Goal: Check status

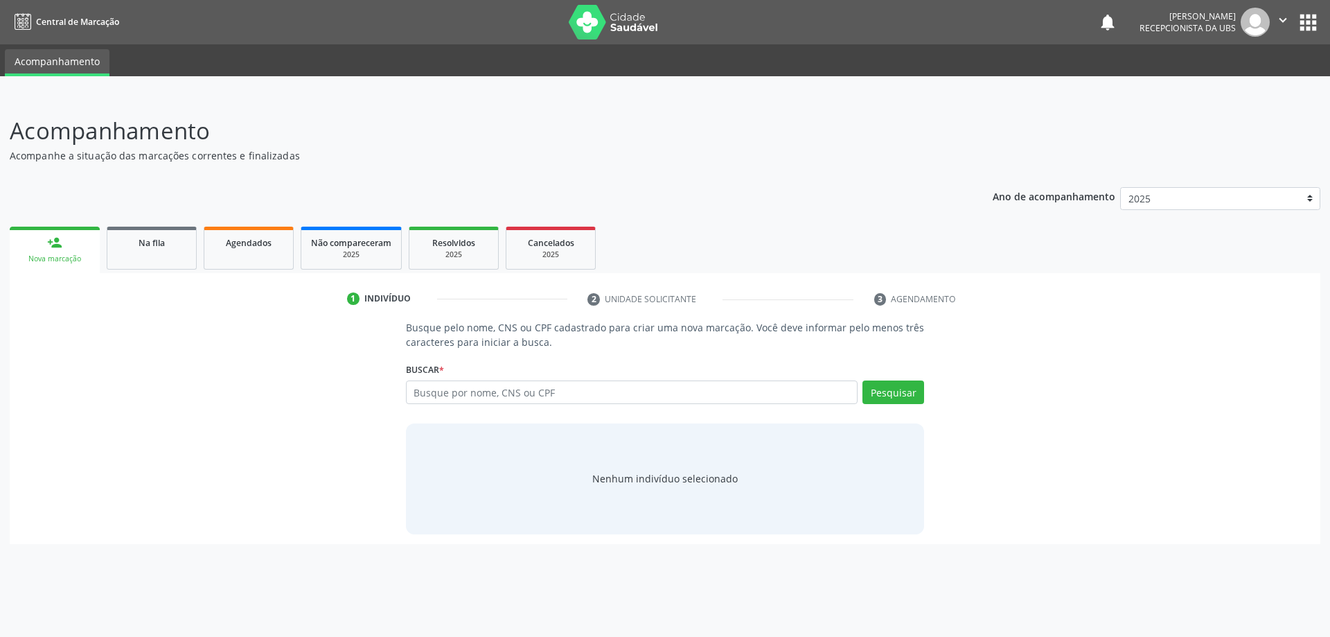
click at [479, 402] on input "text" at bounding box center [632, 392] width 452 height 24
type input "700302412449440"
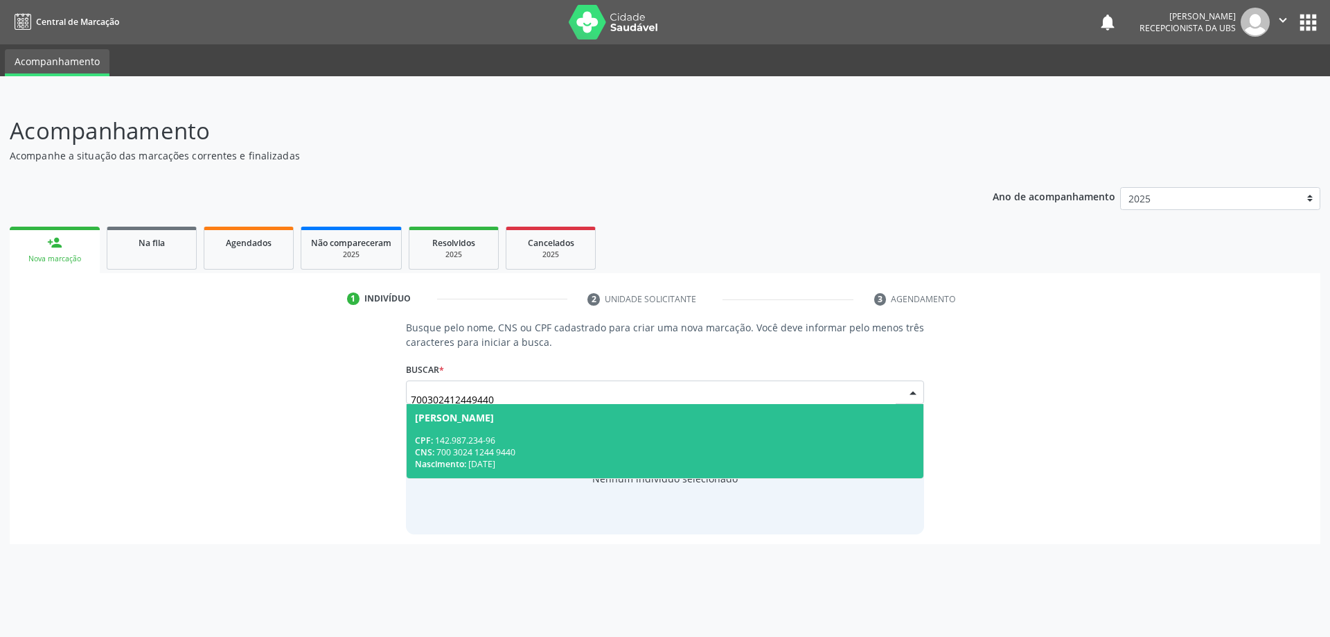
click at [497, 462] on div "Nascimento: 19/01/2005" at bounding box center [665, 464] width 501 height 12
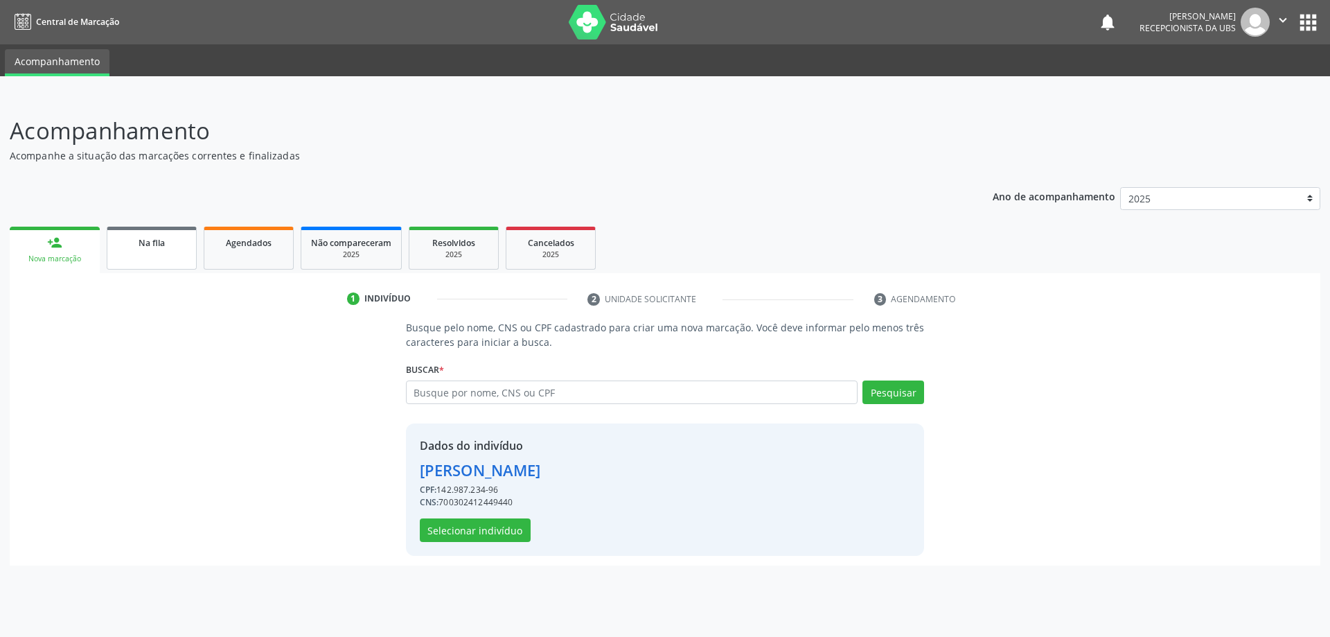
click at [129, 256] on link "Na fila" at bounding box center [152, 247] width 90 height 43
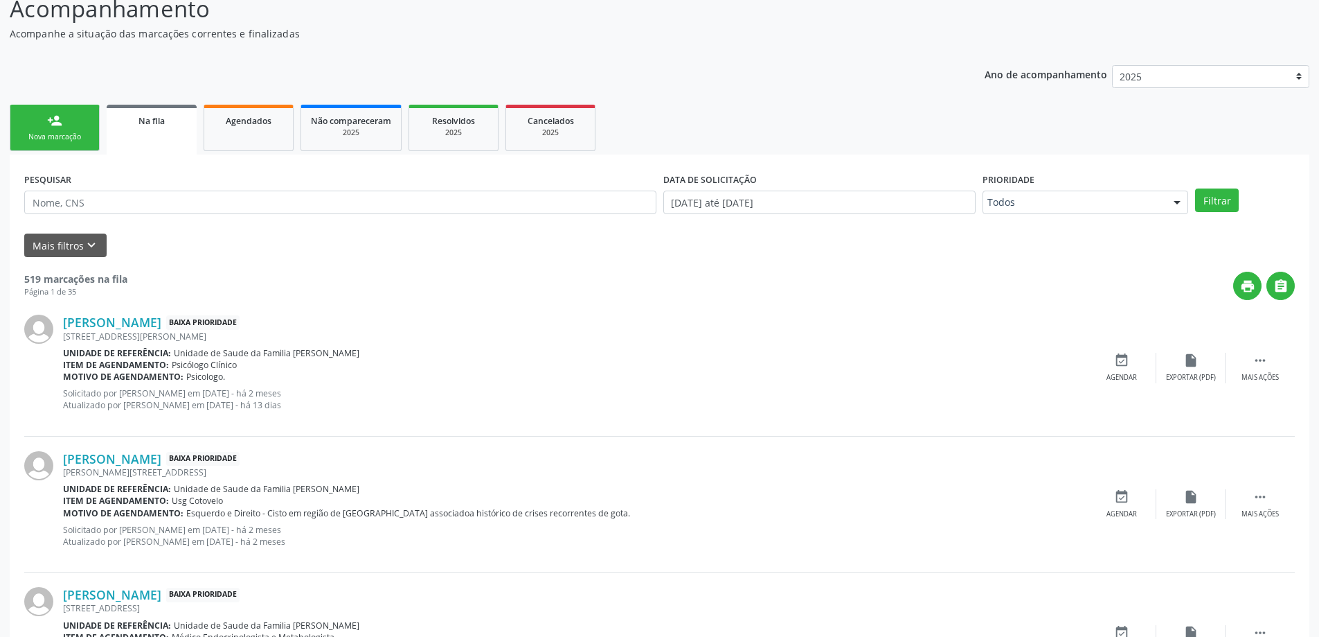
scroll to position [208, 0]
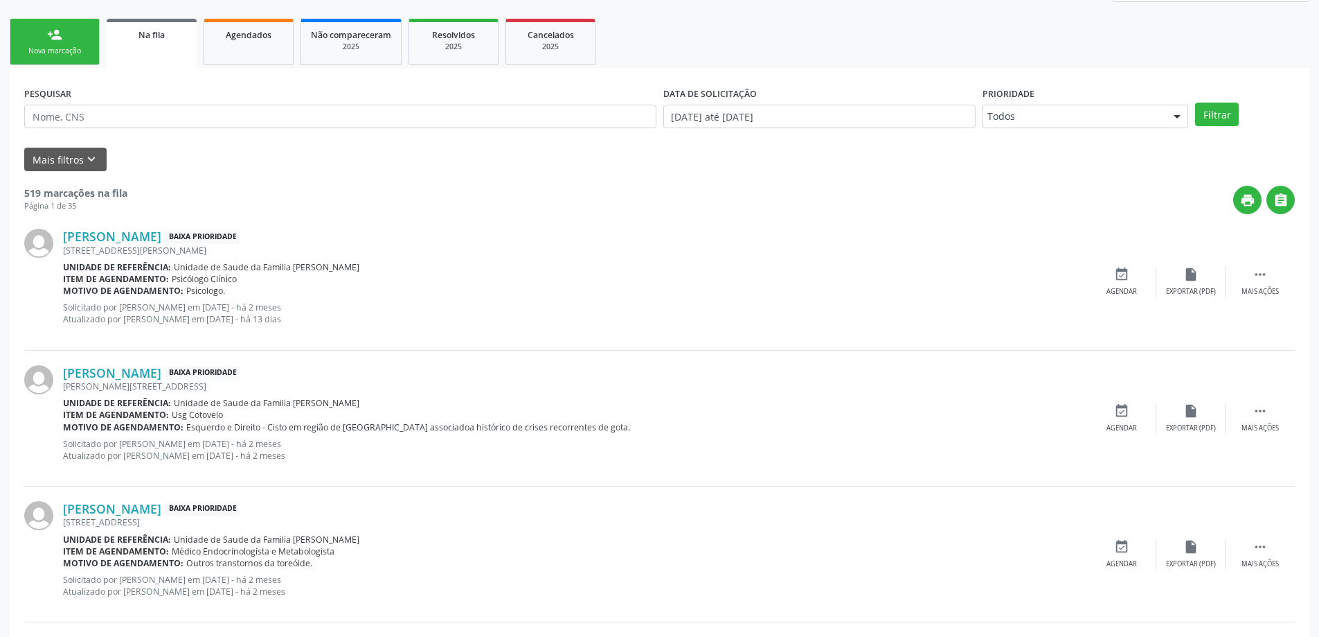
click at [957, 171] on div "Mais filtros keyboard_arrow_down" at bounding box center [660, 160] width 1278 height 24
click at [239, 47] on link "Agendados" at bounding box center [249, 42] width 90 height 46
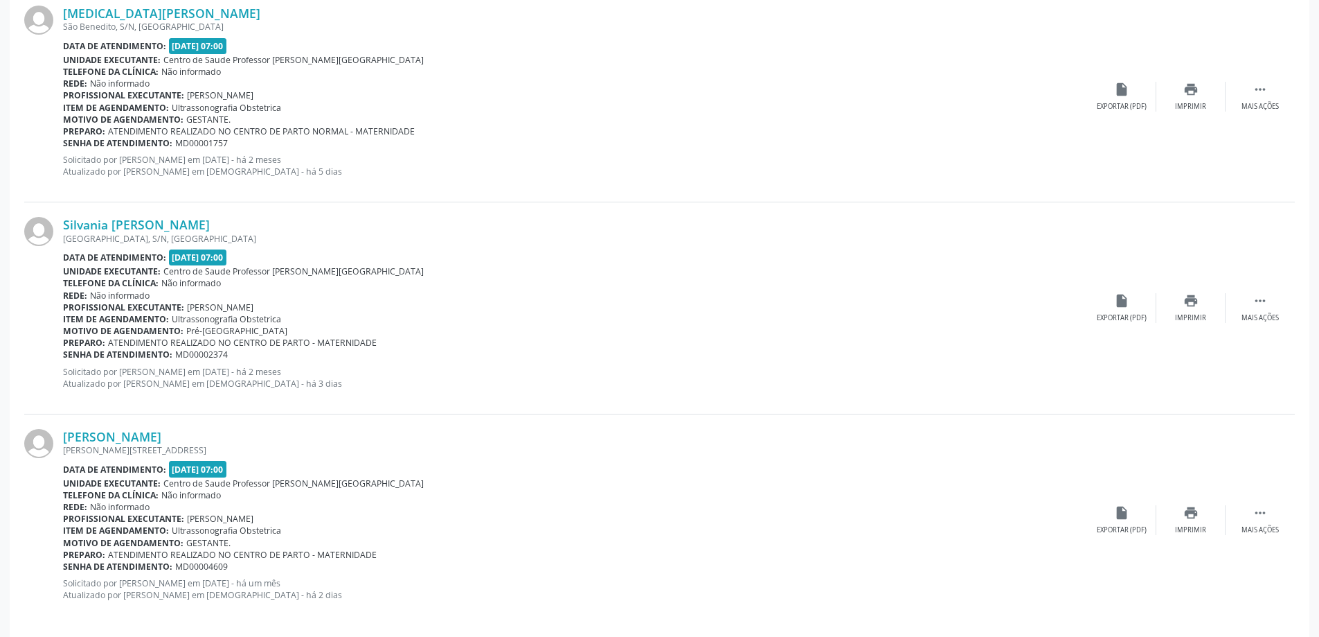
scroll to position [456, 0]
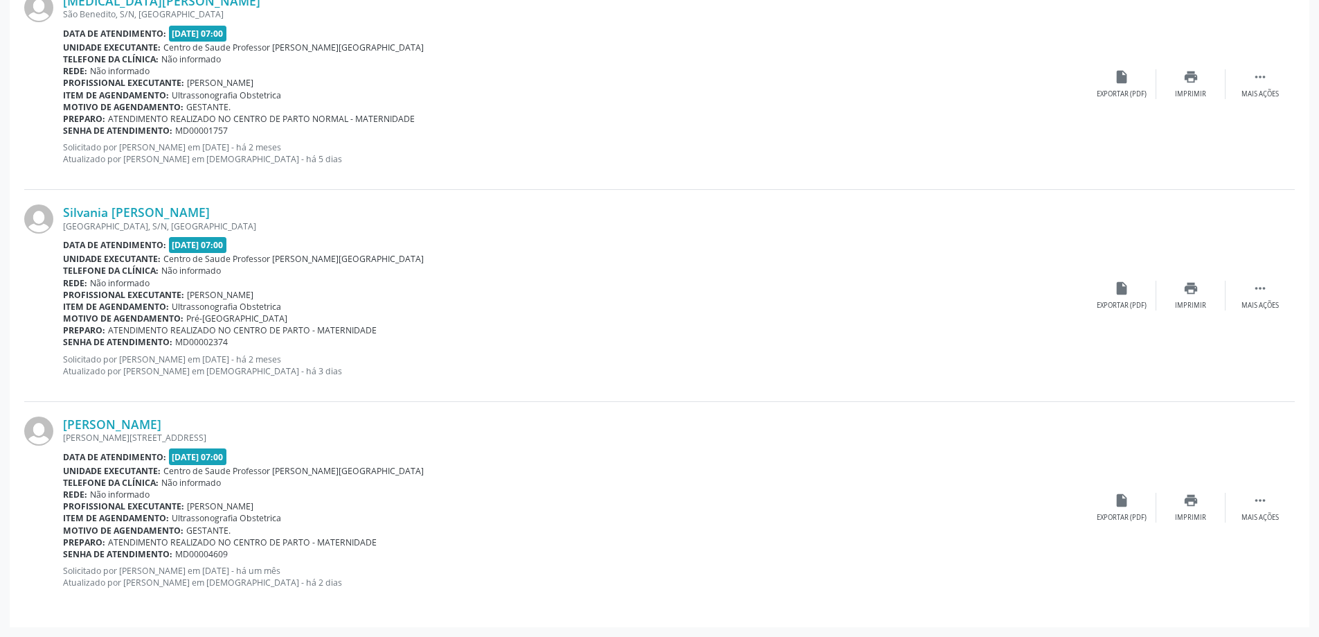
drag, startPoint x: 179, startPoint y: 292, endPoint x: 273, endPoint y: 296, distance: 93.6
click at [273, 296] on div "Profissional executante: Sheila Raquel Souza Remigio" at bounding box center [575, 295] width 1024 height 12
click at [273, 316] on div "Motivo de agendamento: Pré-Natal" at bounding box center [575, 318] width 1024 height 12
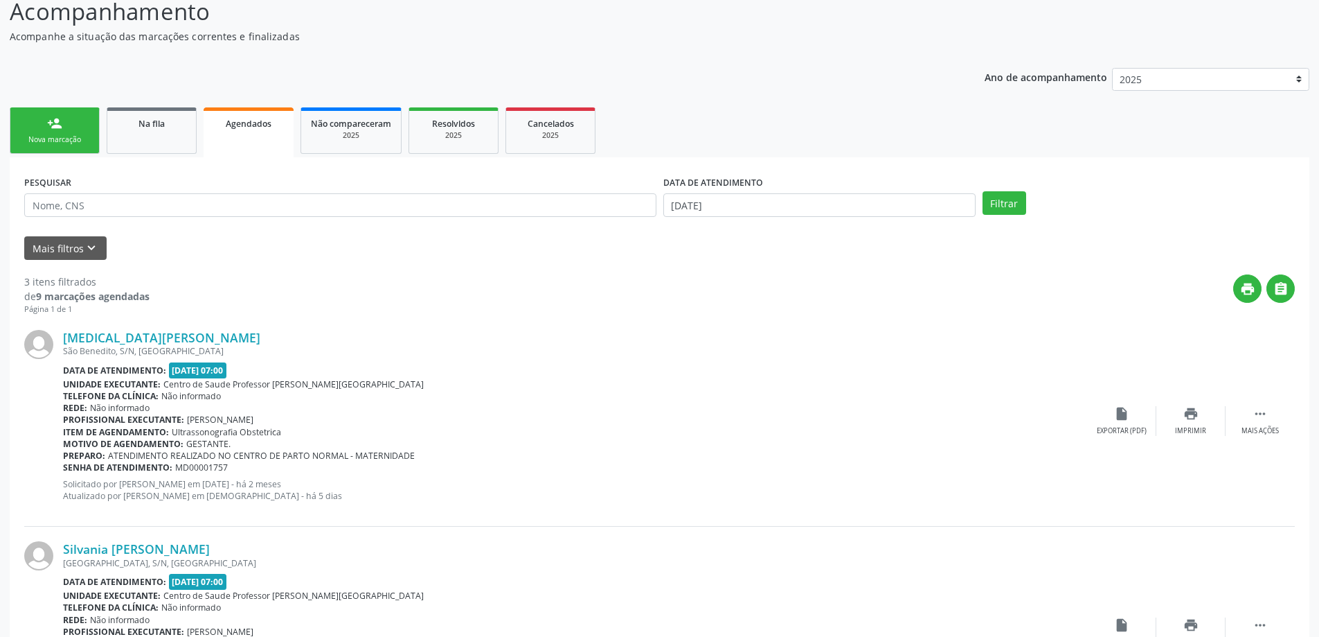
scroll to position [109, 0]
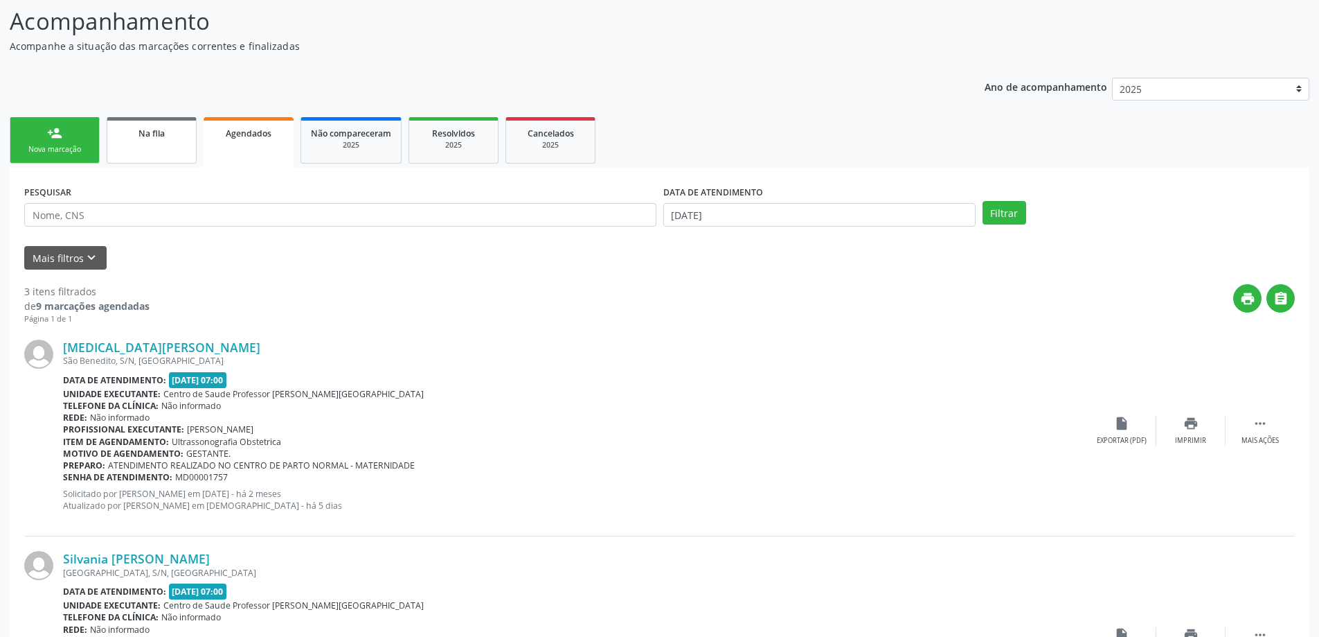
click at [167, 135] on div "Na fila" at bounding box center [151, 132] width 69 height 15
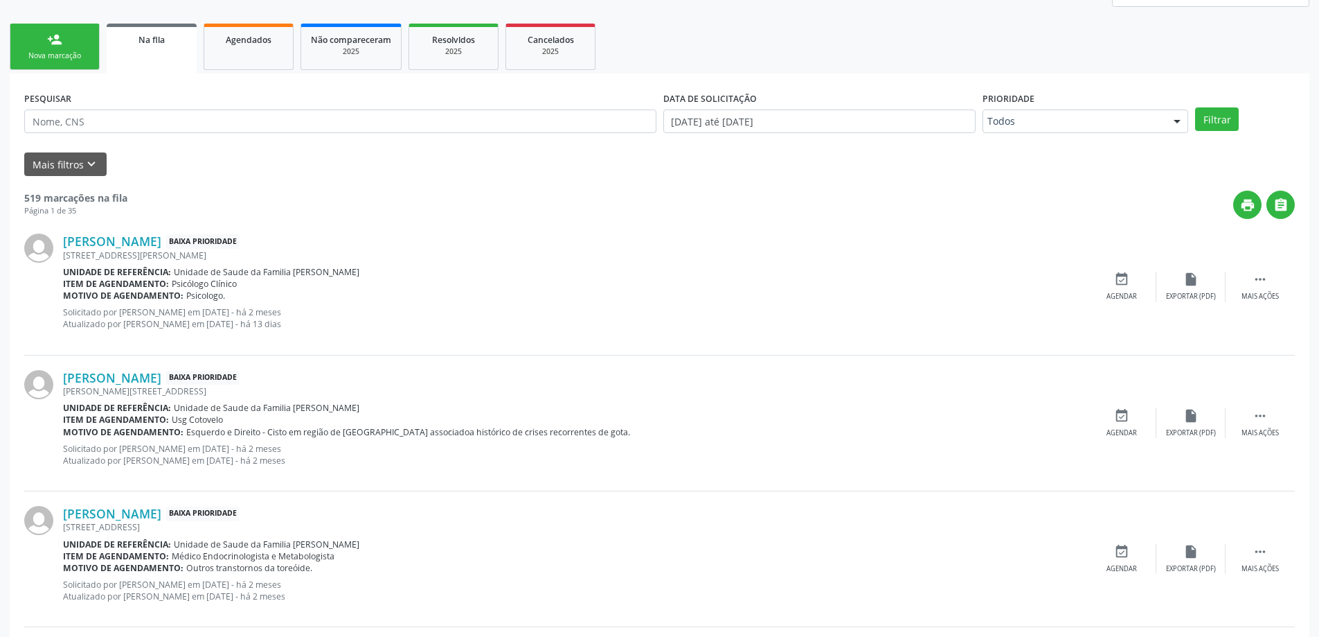
scroll to position [208, 0]
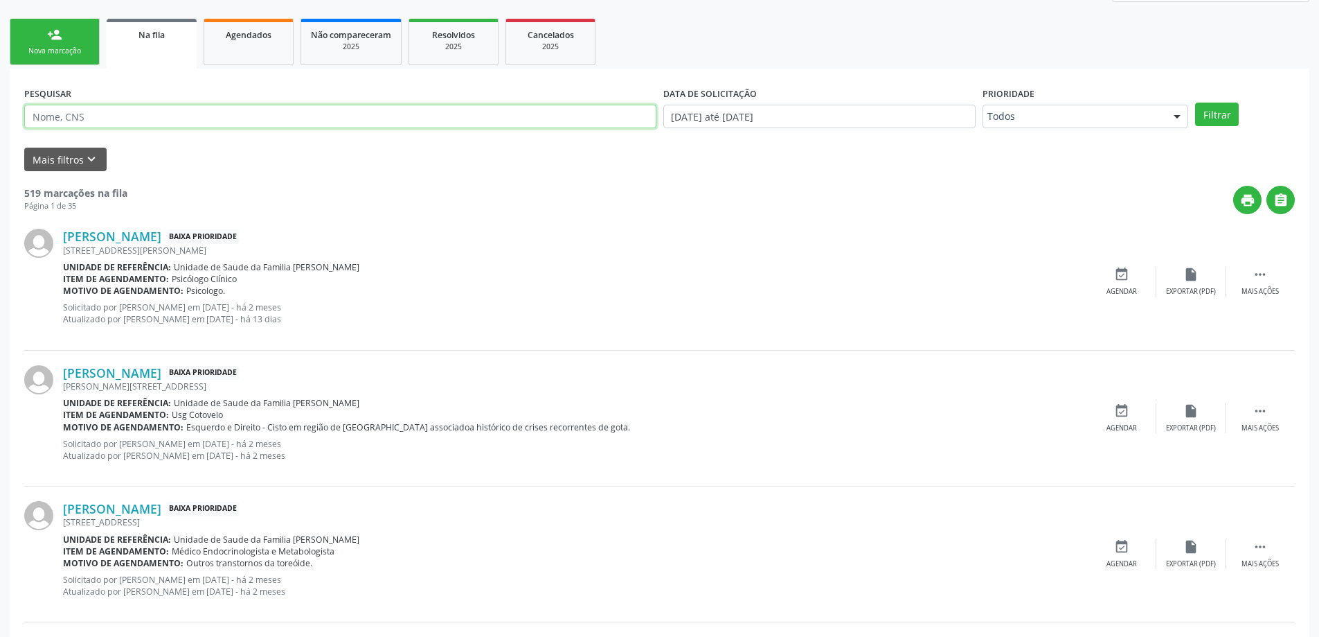
click at [164, 120] on input "text" at bounding box center [340, 117] width 632 height 24
click at [222, 114] on input "text" at bounding box center [340, 117] width 632 height 24
click at [1195, 103] on button "Filtrar" at bounding box center [1217, 115] width 44 height 24
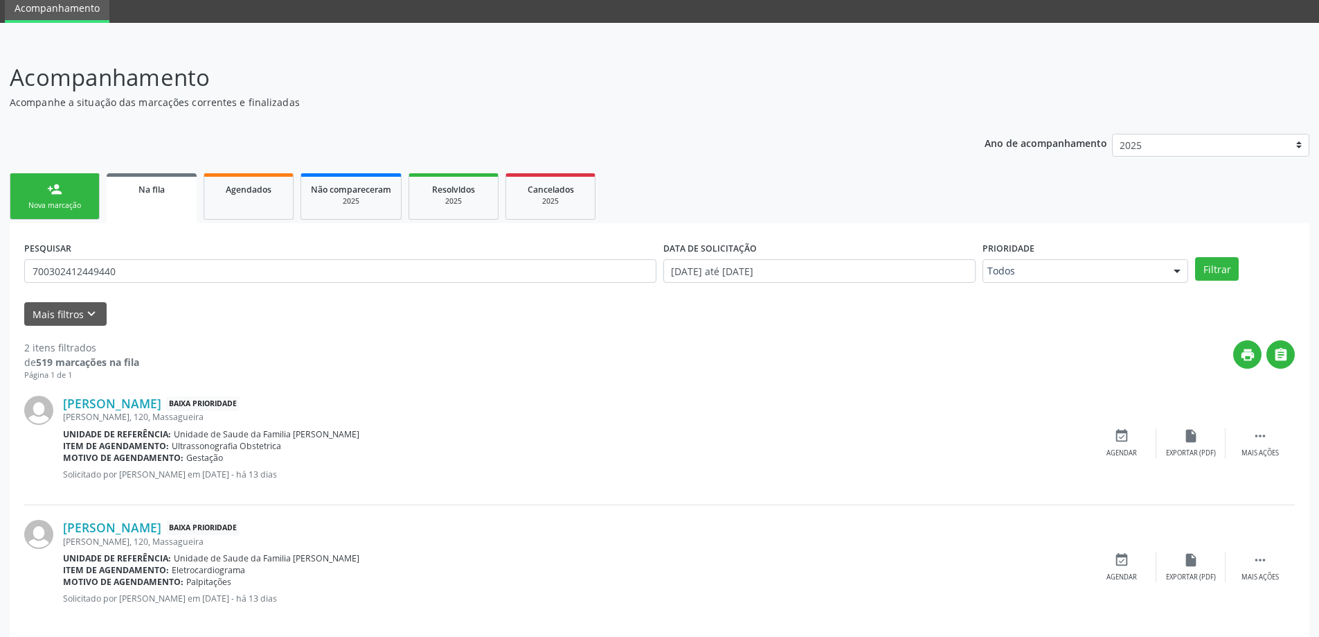
scroll to position [69, 0]
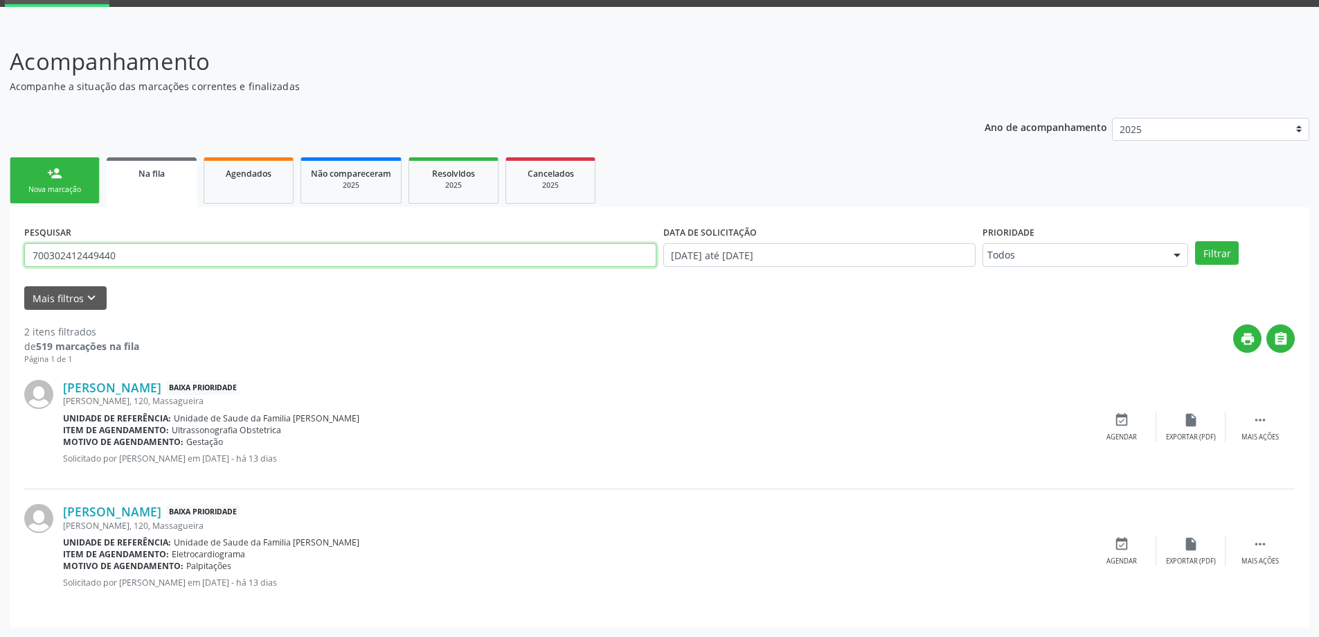
click at [241, 247] on input "700302412449440" at bounding box center [340, 255] width 632 height 24
type input "7"
click at [1195, 241] on button "Filtrar" at bounding box center [1217, 253] width 44 height 24
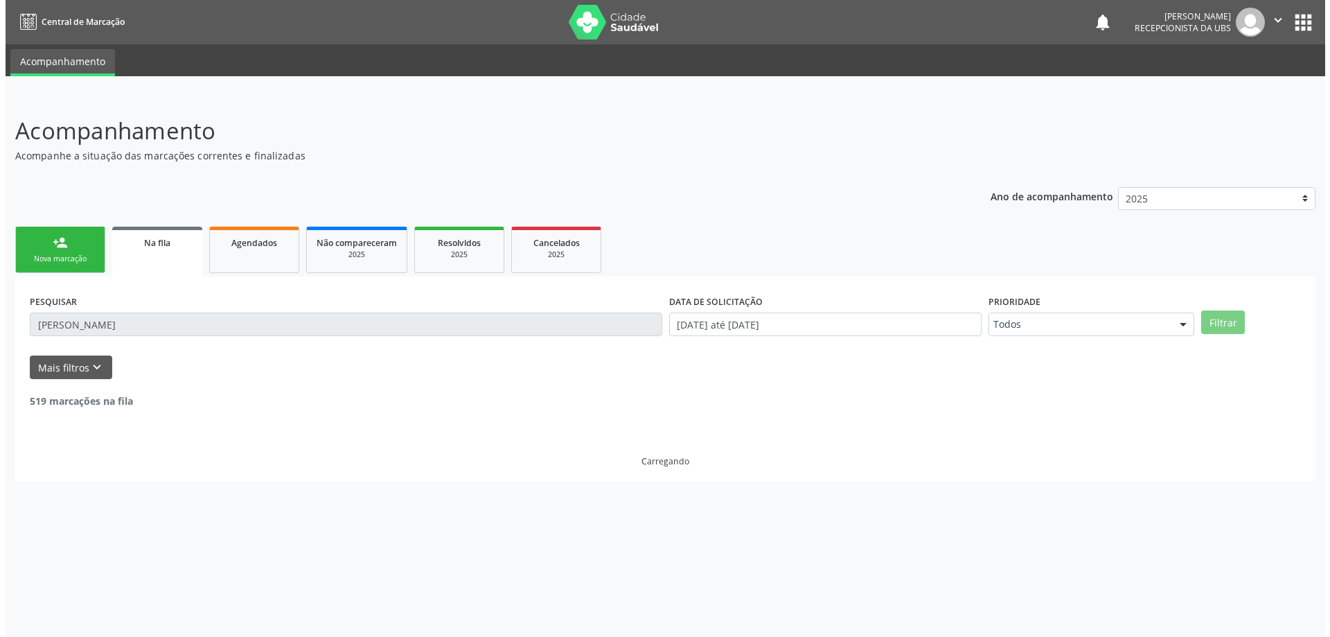
scroll to position [0, 0]
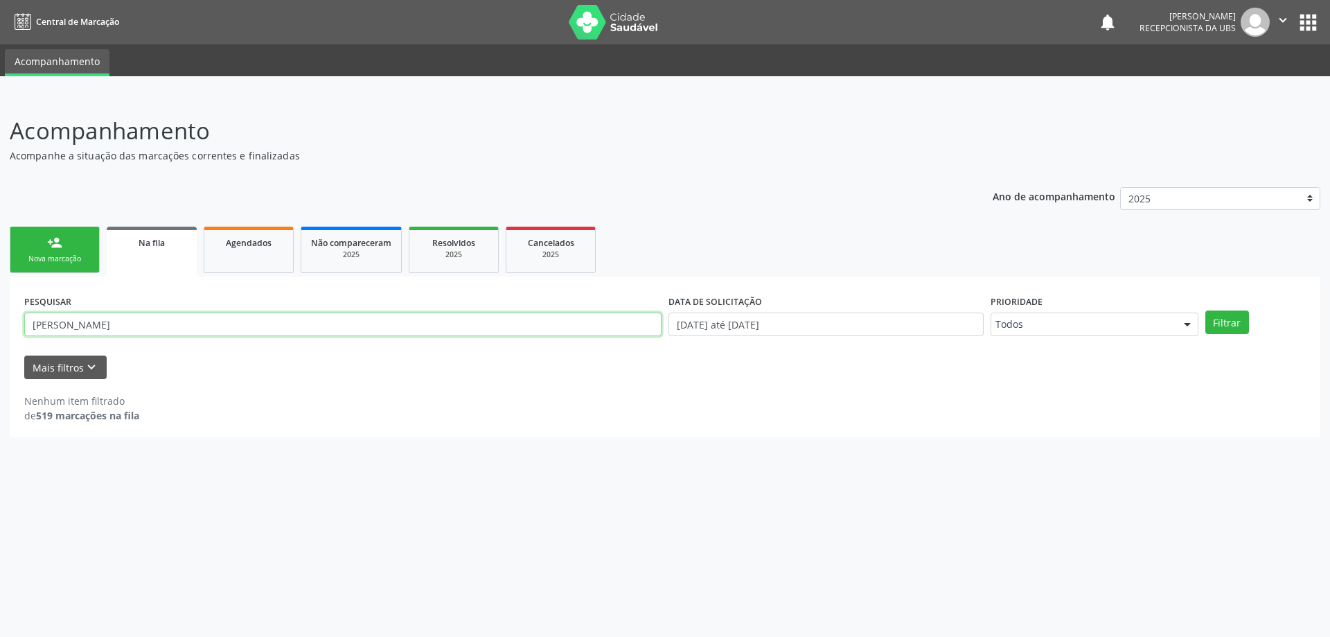
click at [247, 320] on input "marcela firmino" at bounding box center [342, 324] width 637 height 24
type input "m"
click at [98, 326] on input "text" at bounding box center [342, 324] width 637 height 24
type input "maria marta"
click at [1205, 310] on button "Filtrar" at bounding box center [1227, 322] width 44 height 24
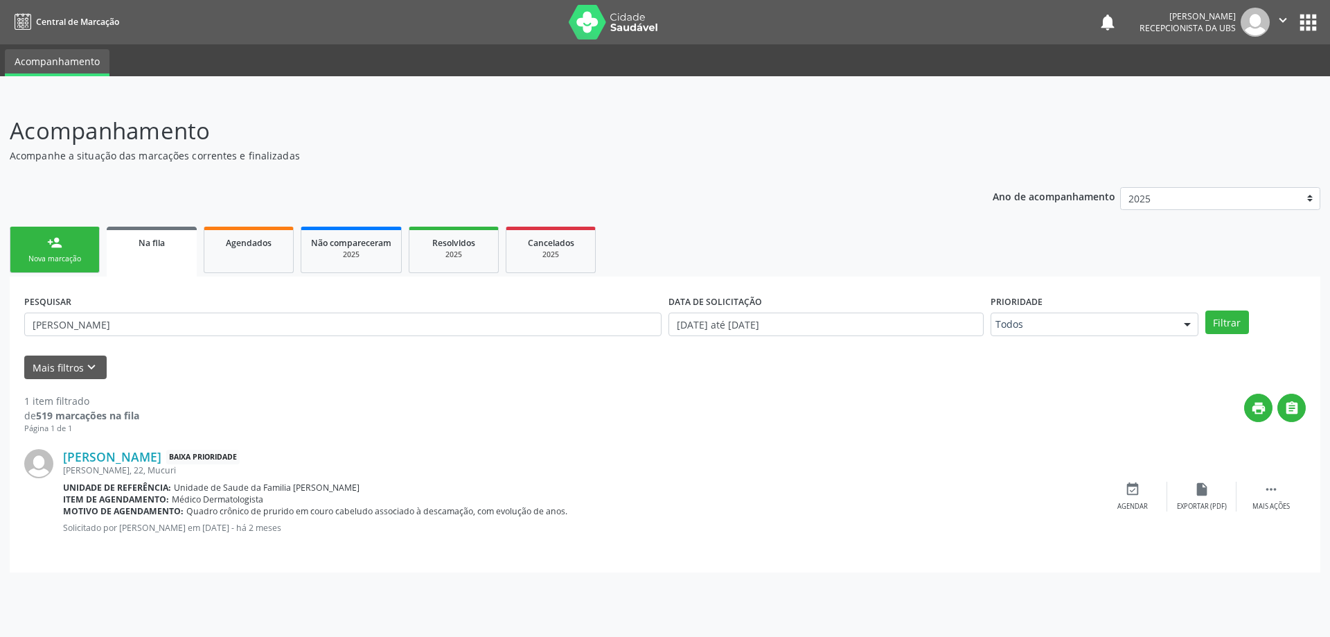
click at [185, 258] on link "Na fila" at bounding box center [152, 251] width 90 height 50
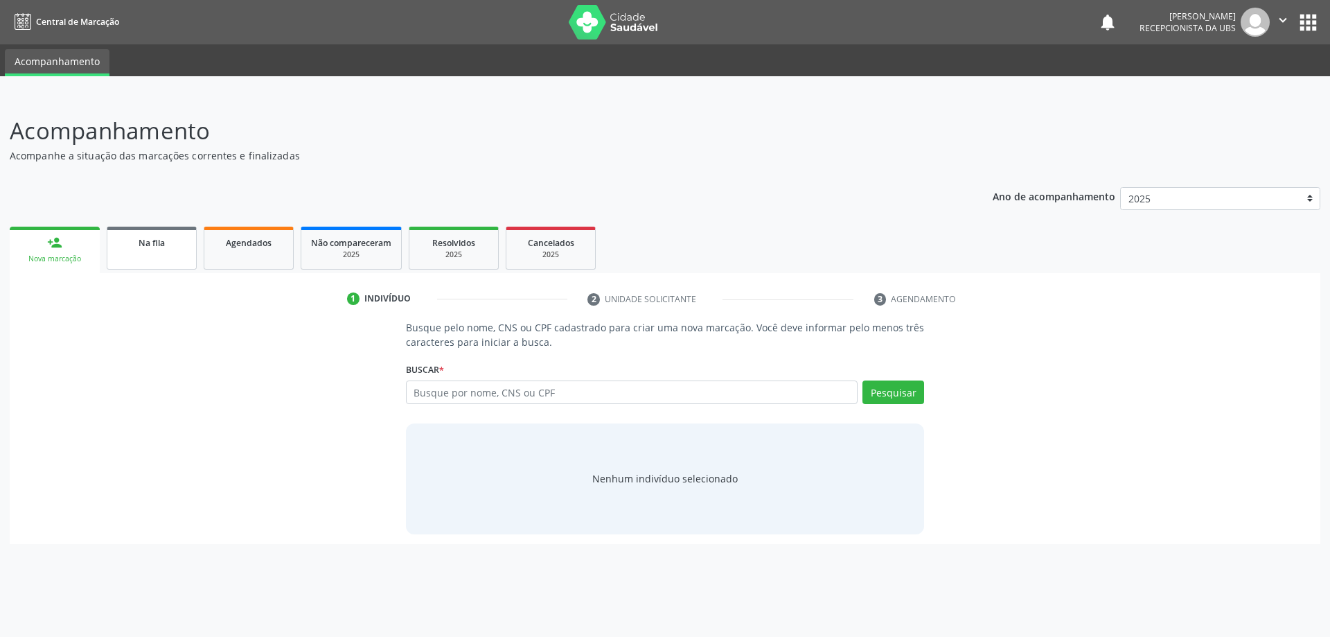
click at [189, 250] on link "Na fila" at bounding box center [152, 247] width 90 height 43
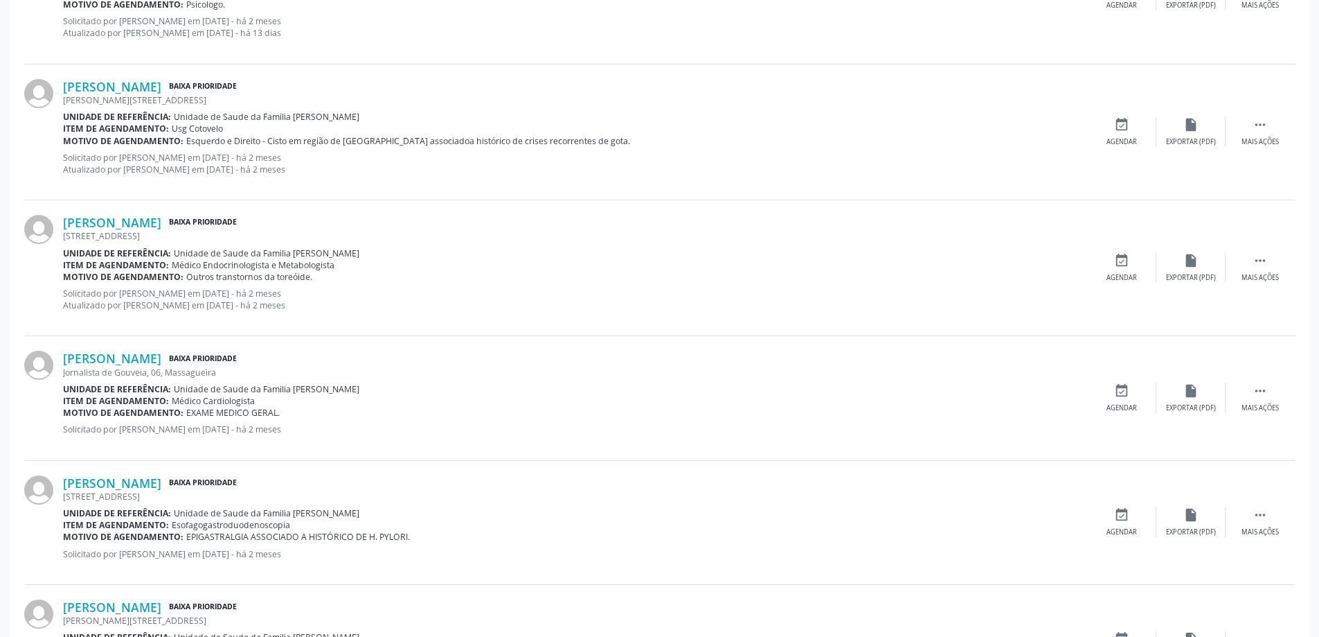
scroll to position [485, 0]
